Goal: Information Seeking & Learning: Learn about a topic

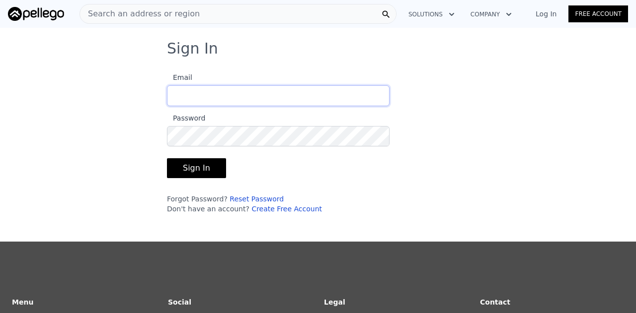
type input "[EMAIL_ADDRESS][DOMAIN_NAME]"
click at [191, 156] on form "Email [EMAIL_ADDRESS][DOMAIN_NAME] Password Sign In Forgot Password? Reset Pass…" at bounding box center [278, 140] width 222 height 148
click at [190, 160] on button "Sign In" at bounding box center [196, 168] width 59 height 20
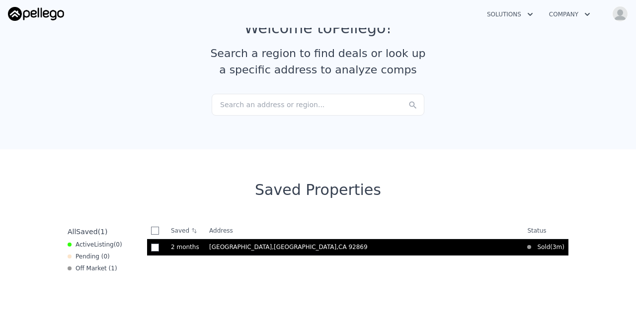
scroll to position [69, 0]
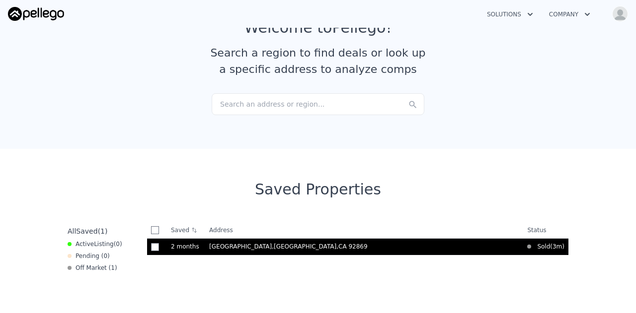
click at [232, 246] on span "[GEOGRAPHIC_DATA]" at bounding box center [240, 246] width 63 height 7
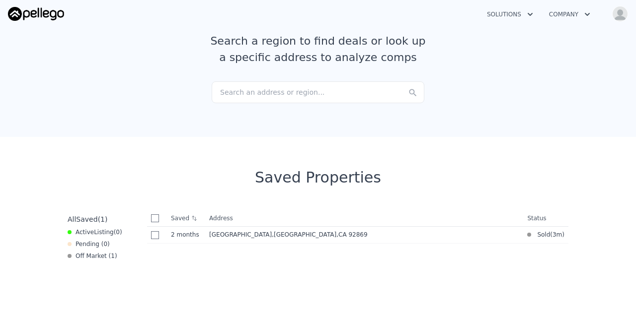
scroll to position [0, 0]
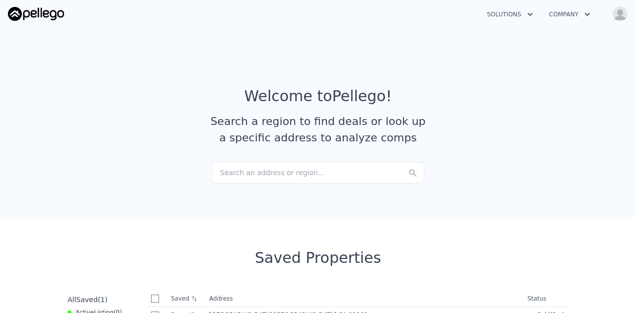
click at [557, 8] on button "Company" at bounding box center [569, 14] width 57 height 18
click at [507, 15] on button "Solutions" at bounding box center [510, 14] width 62 height 18
click at [622, 17] on img "button" at bounding box center [620, 14] width 16 height 16
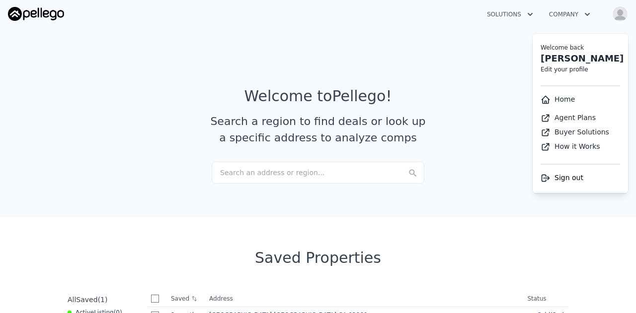
click at [572, 114] on link "Agent Plans" at bounding box center [567, 118] width 55 height 8
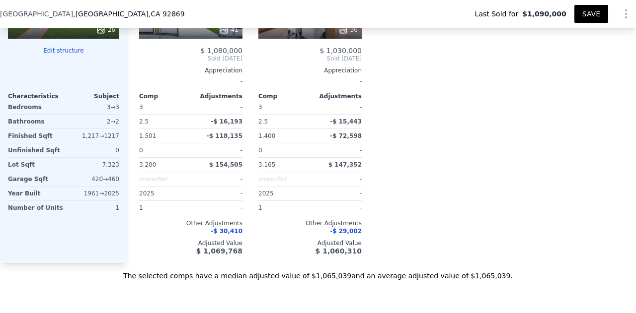
scroll to position [1190, 0]
